Goal: Task Accomplishment & Management: Use online tool/utility

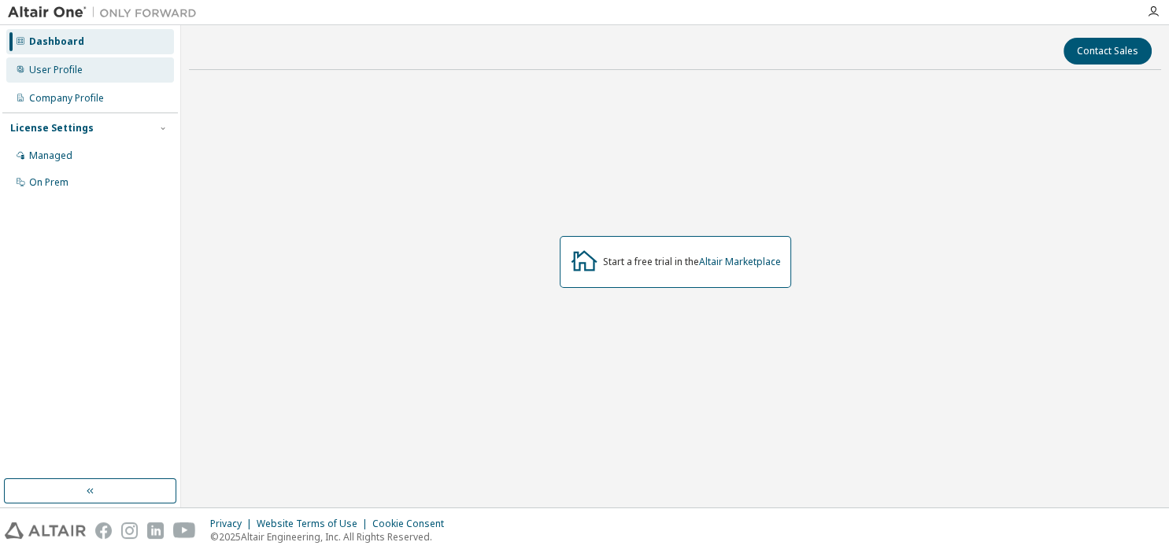
click at [46, 75] on div "User Profile" at bounding box center [56, 70] width 54 height 13
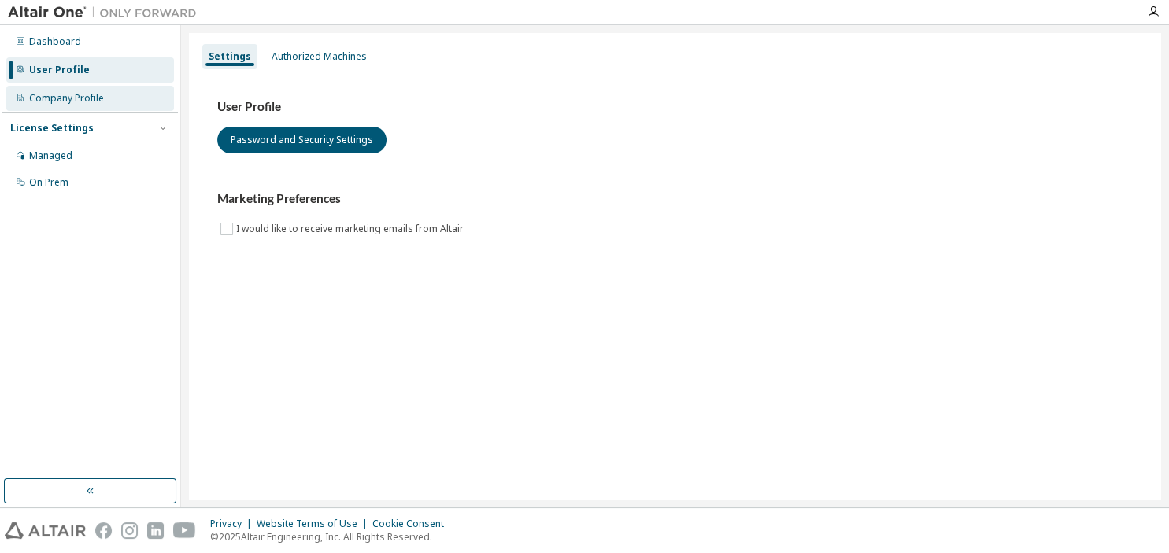
click at [45, 97] on div "Company Profile" at bounding box center [66, 98] width 75 height 13
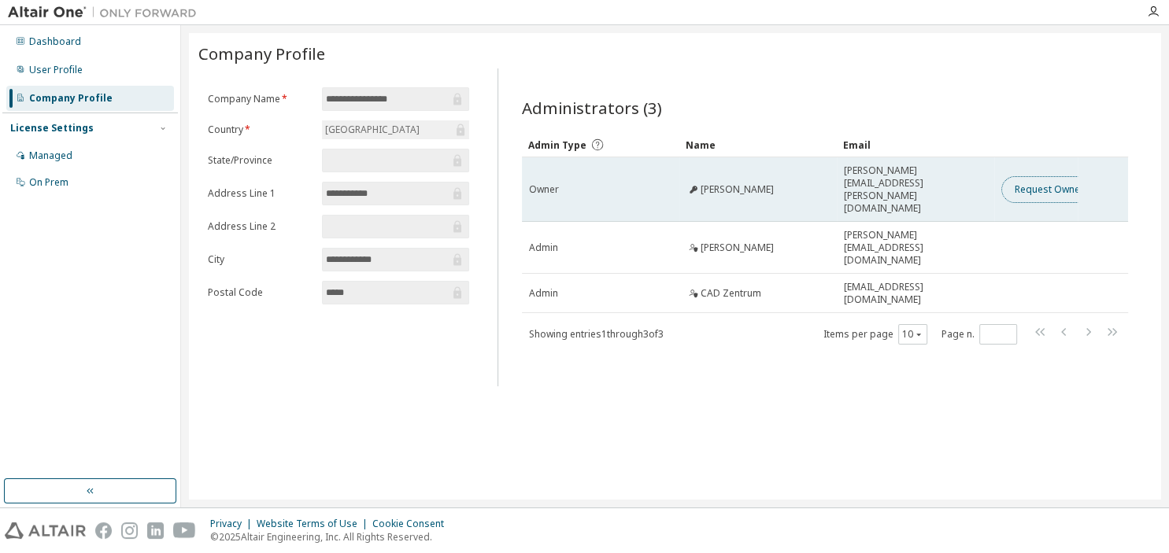
click at [1056, 181] on button "Request Owner Change" at bounding box center [1067, 189] width 133 height 27
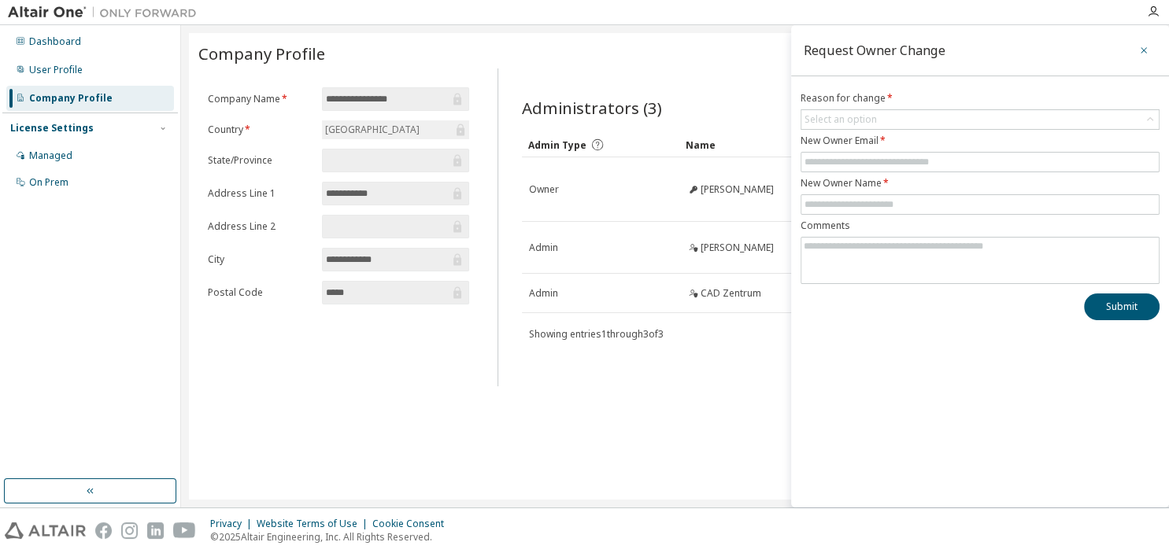
click at [1150, 48] on button "button" at bounding box center [1143, 50] width 25 height 25
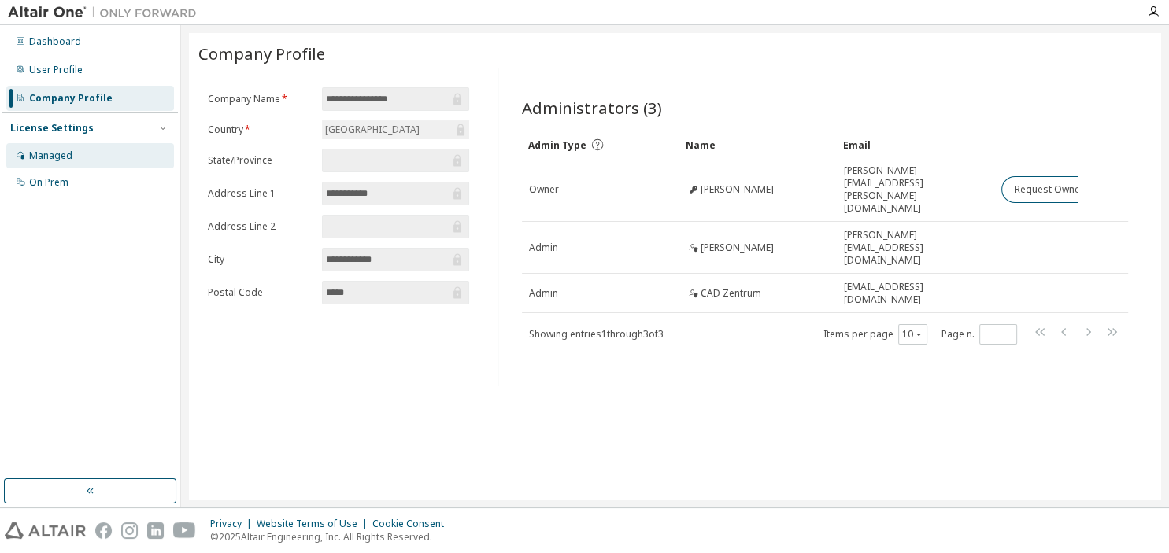
click at [48, 153] on div "Managed" at bounding box center [50, 156] width 43 height 13
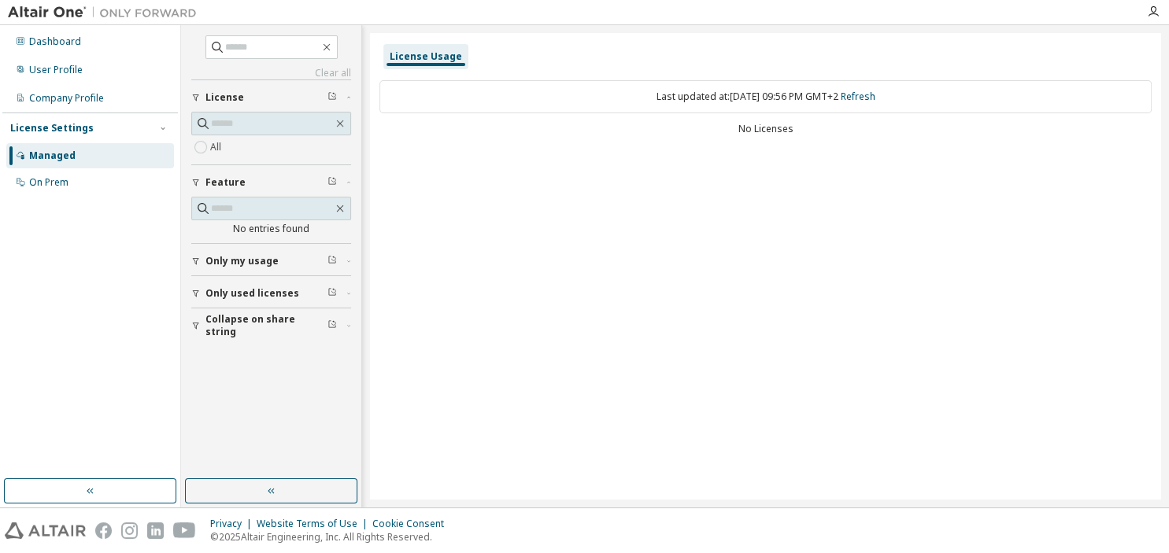
click at [240, 264] on span "Only my usage" at bounding box center [241, 261] width 73 height 13
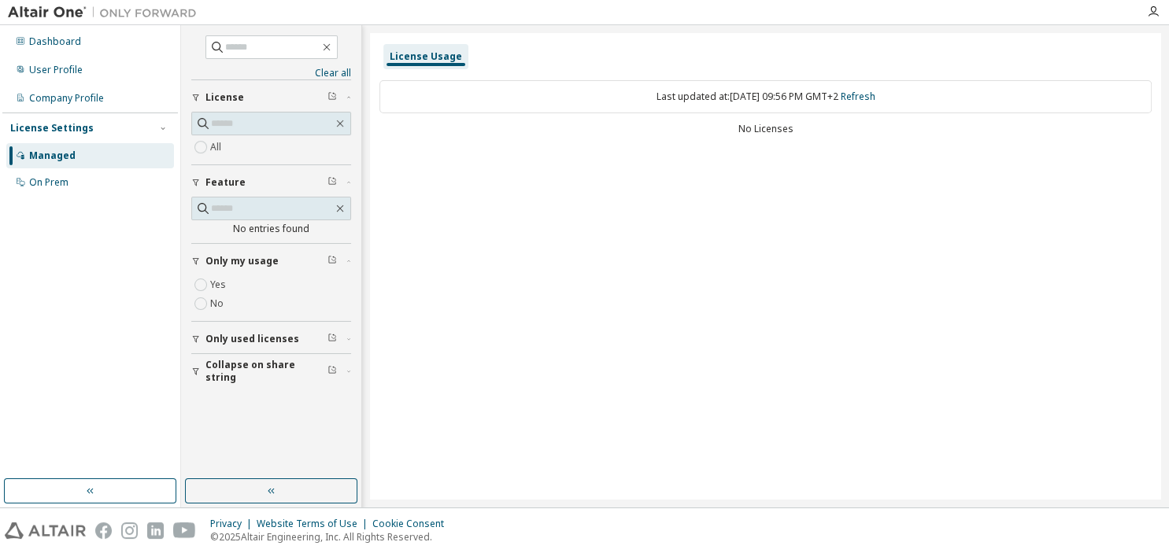
click at [228, 329] on button "Only used licenses" at bounding box center [271, 339] width 160 height 35
click at [235, 320] on span "Collapse on share string" at bounding box center [266, 325] width 122 height 25
click at [219, 321] on span "Collapse on share string" at bounding box center [266, 325] width 122 height 25
click at [239, 282] on button "Only used licenses" at bounding box center [271, 293] width 160 height 35
click at [232, 267] on button "Only my usage" at bounding box center [271, 261] width 160 height 35
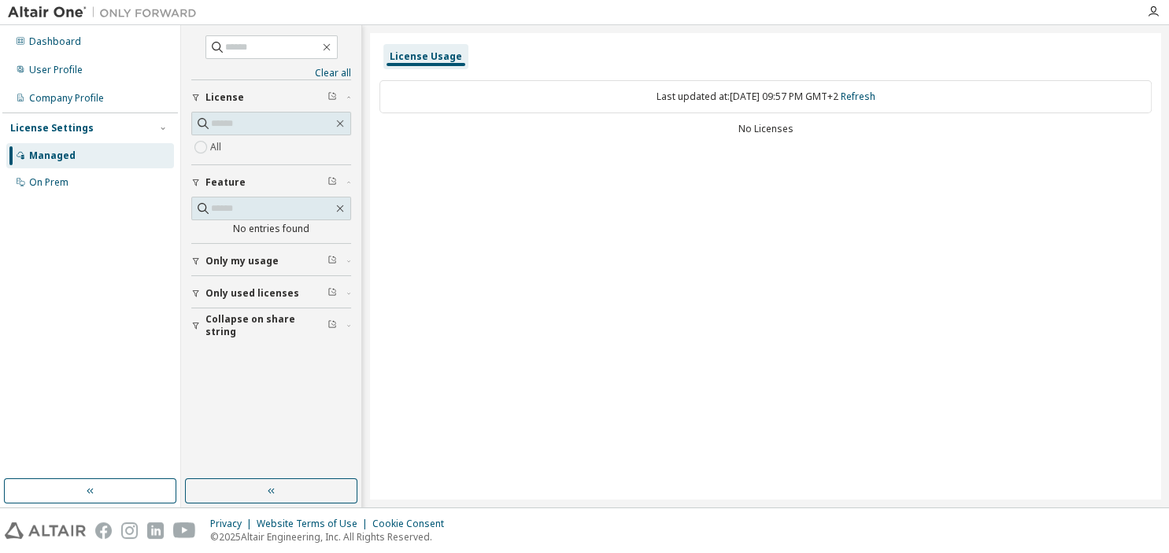
click at [209, 253] on button "Only my usage" at bounding box center [271, 261] width 160 height 35
click at [146, 295] on div "Dashboard User Profile Company Profile License Settings Managed On Prem" at bounding box center [90, 252] width 176 height 449
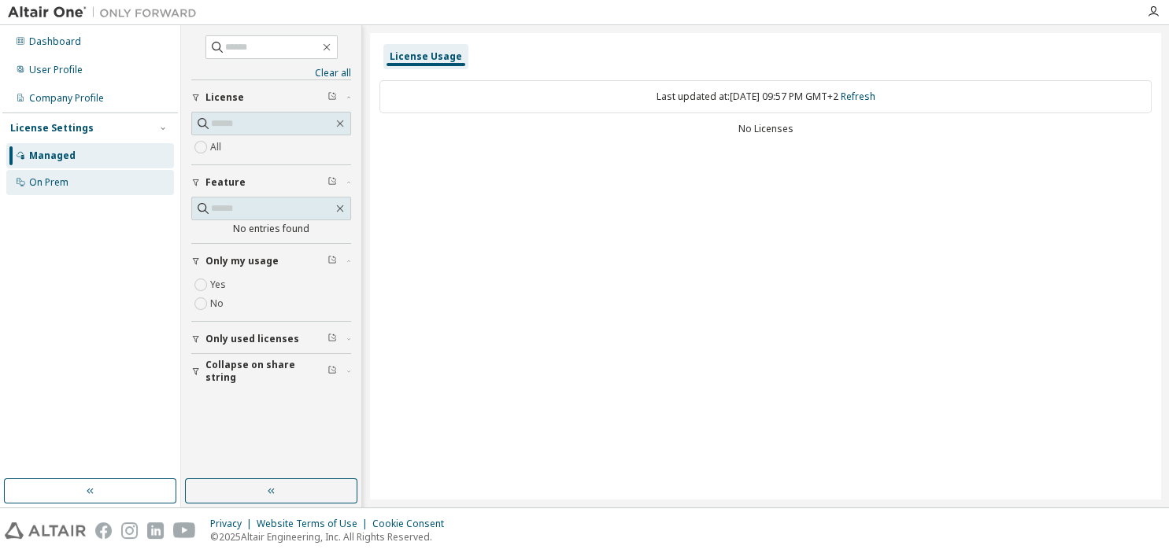
click at [73, 187] on div "On Prem" at bounding box center [90, 182] width 168 height 25
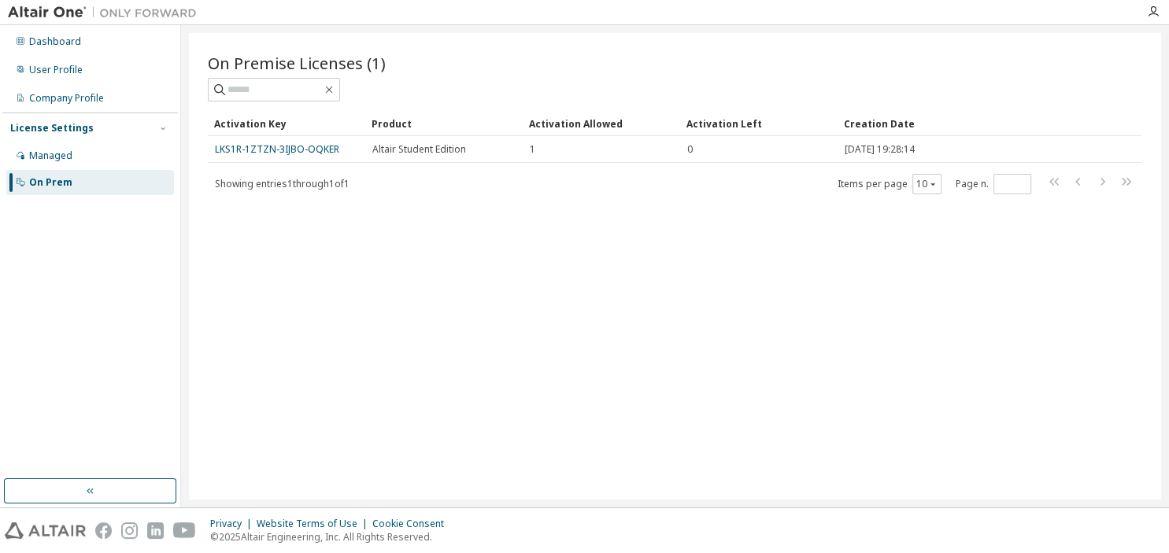
click at [268, 183] on span "Showing entries 1 through 1 of 1" at bounding box center [282, 183] width 135 height 13
click at [347, 186] on span "Showing entries 1 through 1 of 1" at bounding box center [282, 183] width 135 height 13
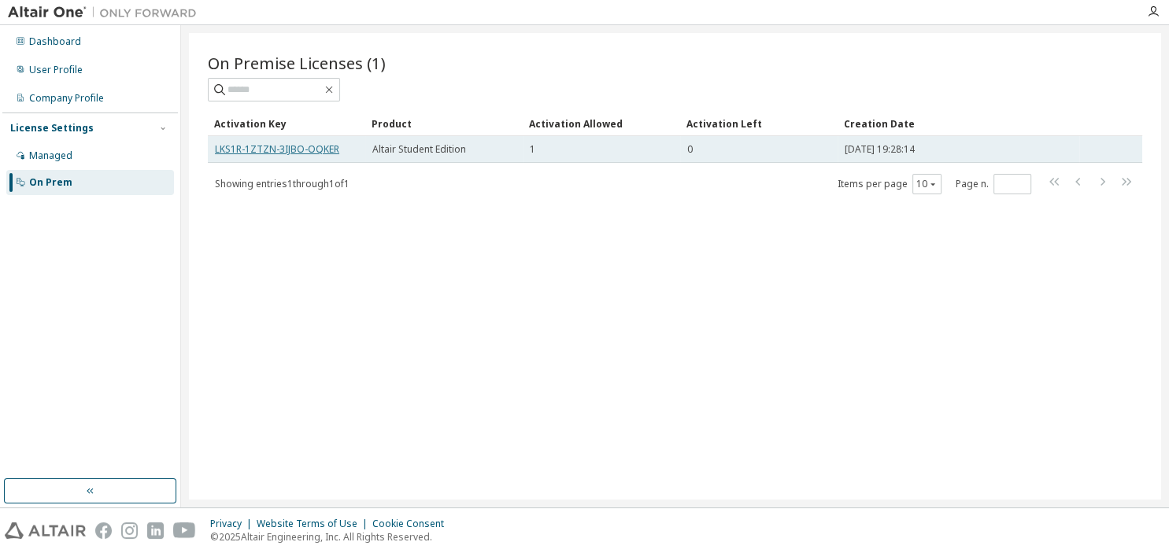
click at [257, 150] on link "LKS1R-1ZTZN-3IJBO-OQKER" at bounding box center [277, 148] width 124 height 13
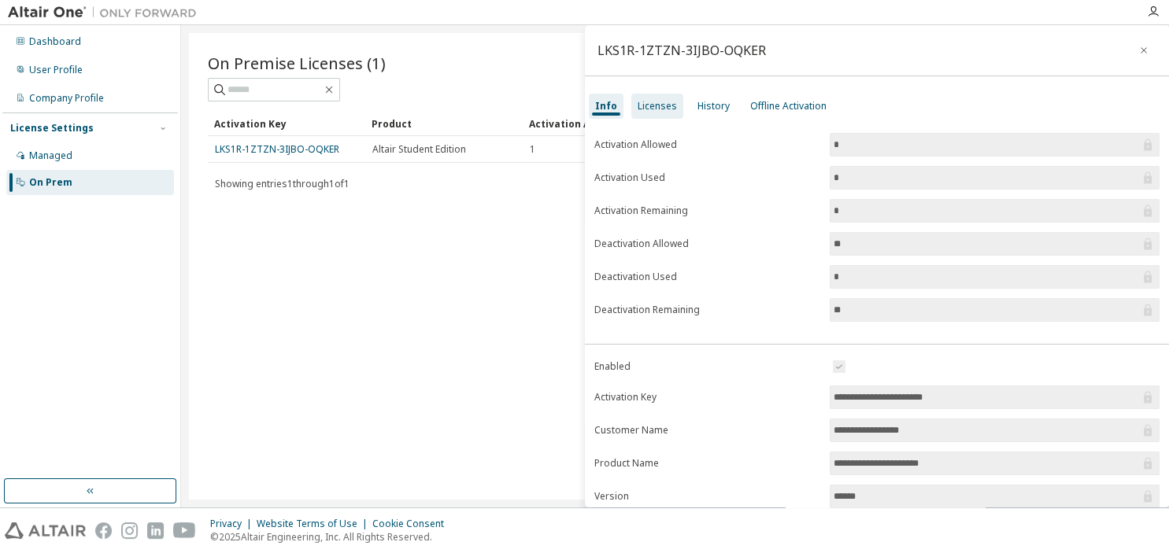
click at [660, 104] on div "Licenses" at bounding box center [657, 106] width 39 height 13
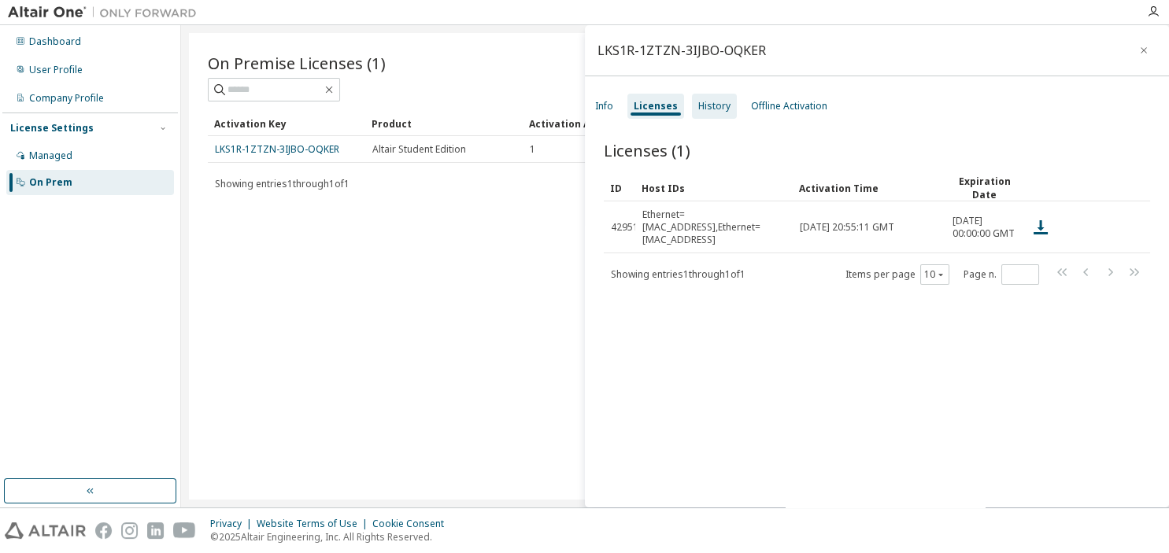
click at [693, 95] on div "History" at bounding box center [714, 106] width 45 height 25
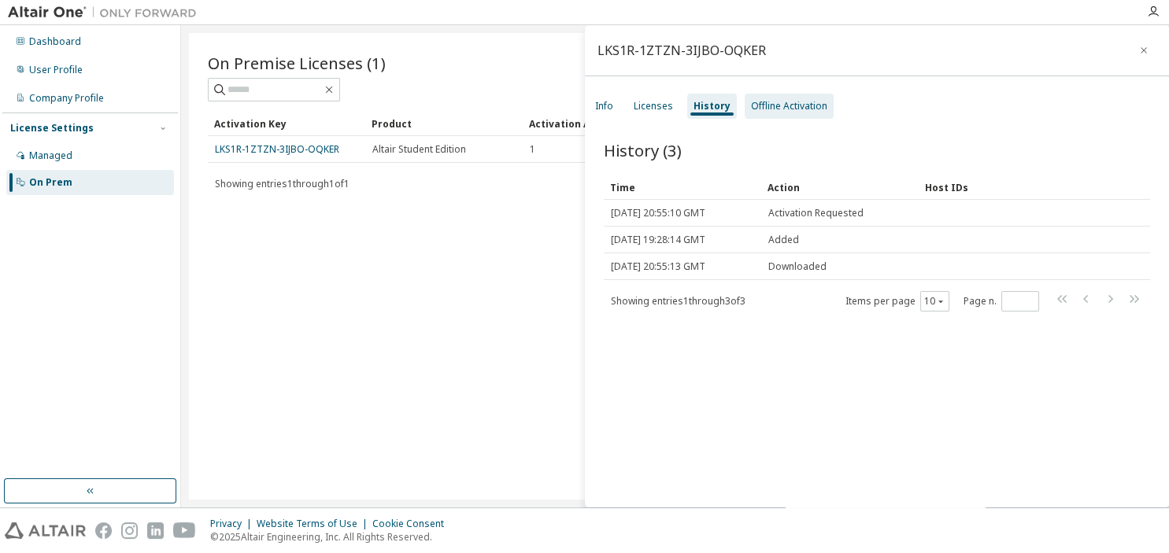
click at [786, 111] on div "Offline Activation" at bounding box center [789, 106] width 76 height 13
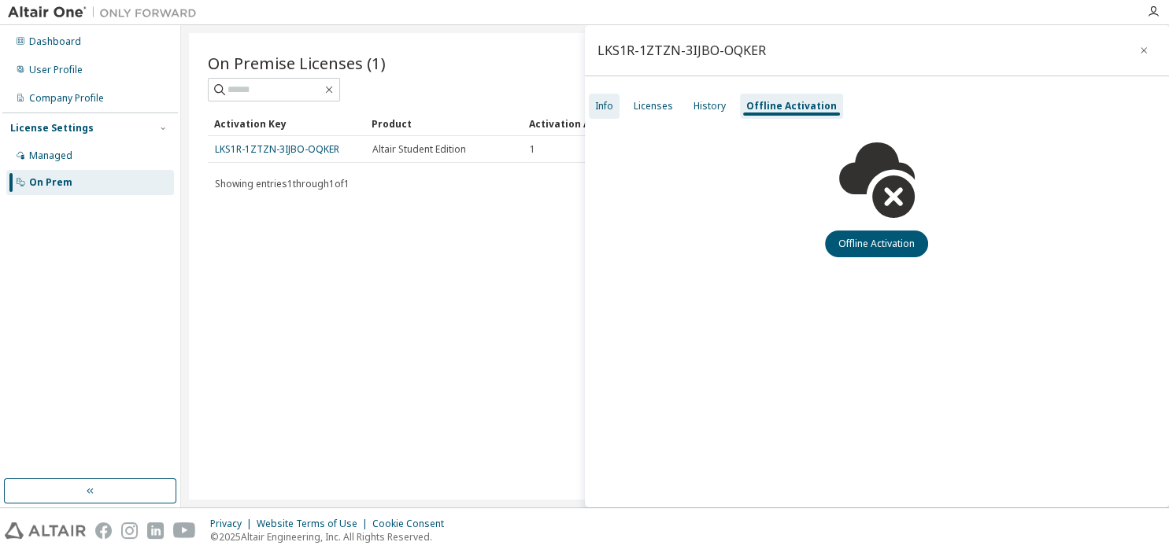
click at [612, 105] on div "Info" at bounding box center [604, 106] width 18 height 13
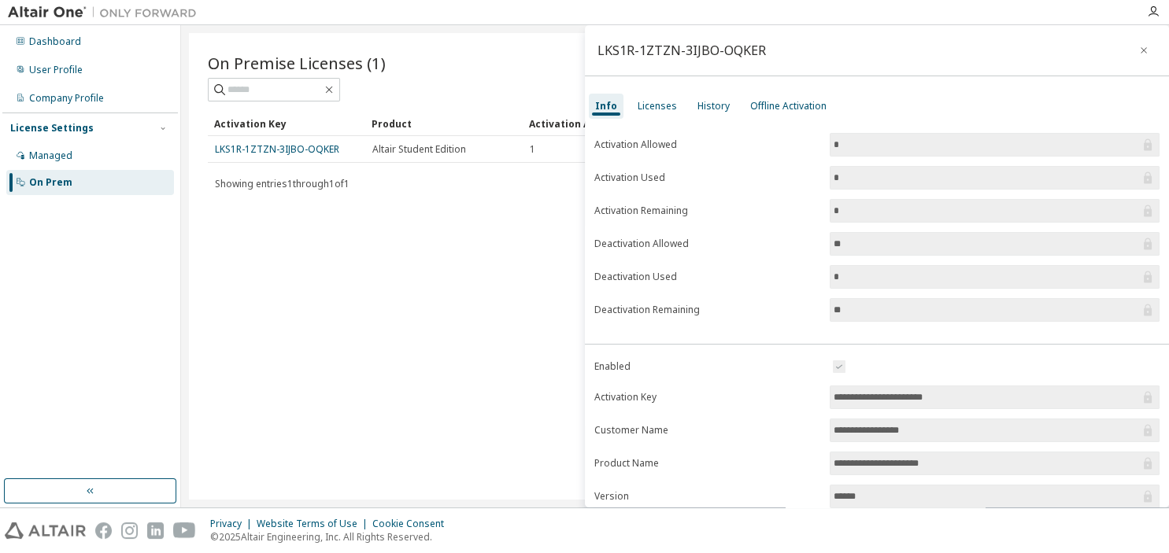
drag, startPoint x: 967, startPoint y: 395, endPoint x: 810, endPoint y: 394, distance: 157.4
click at [834, 395] on input "**********" at bounding box center [987, 398] width 306 height 16
drag, startPoint x: 966, startPoint y: 395, endPoint x: 862, endPoint y: 396, distance: 103.9
click at [834, 392] on input "**********" at bounding box center [987, 398] width 306 height 16
click at [786, 399] on label "Activation Key" at bounding box center [707, 397] width 226 height 13
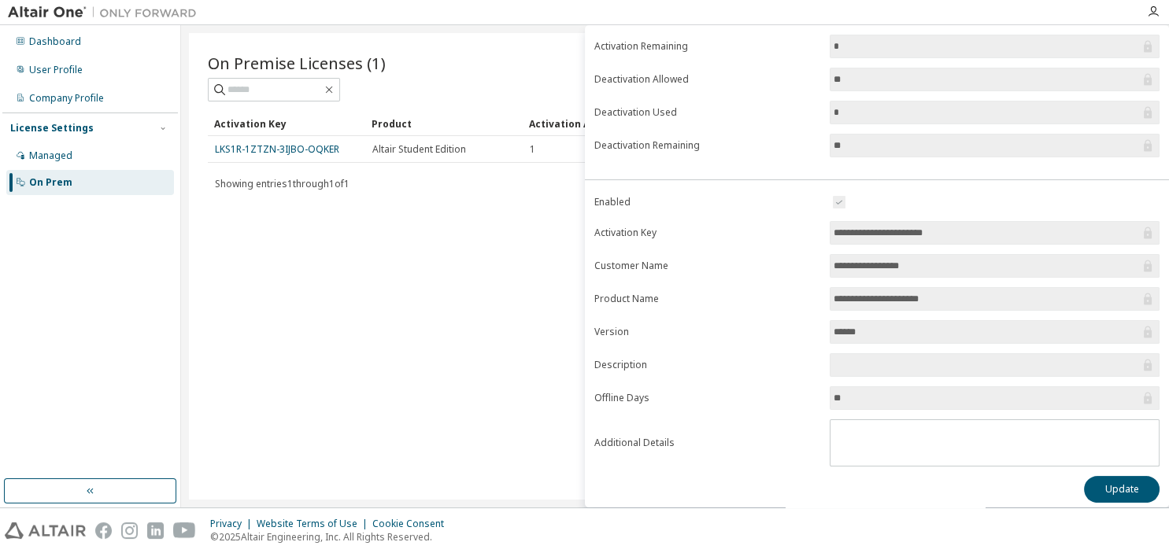
scroll to position [167, 0]
click at [1097, 477] on button "Update" at bounding box center [1122, 487] width 76 height 27
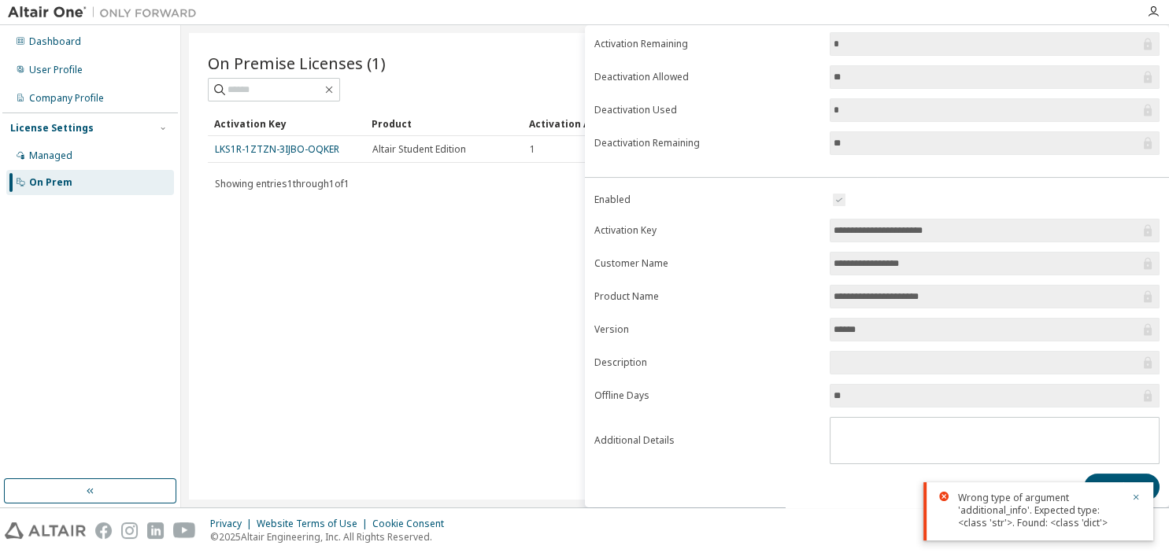
click at [497, 285] on div "On Premise Licenses (1) Clear Load Save Save As Field Operator Value Select fil…" at bounding box center [675, 266] width 972 height 467
